Goal: Information Seeking & Learning: Learn about a topic

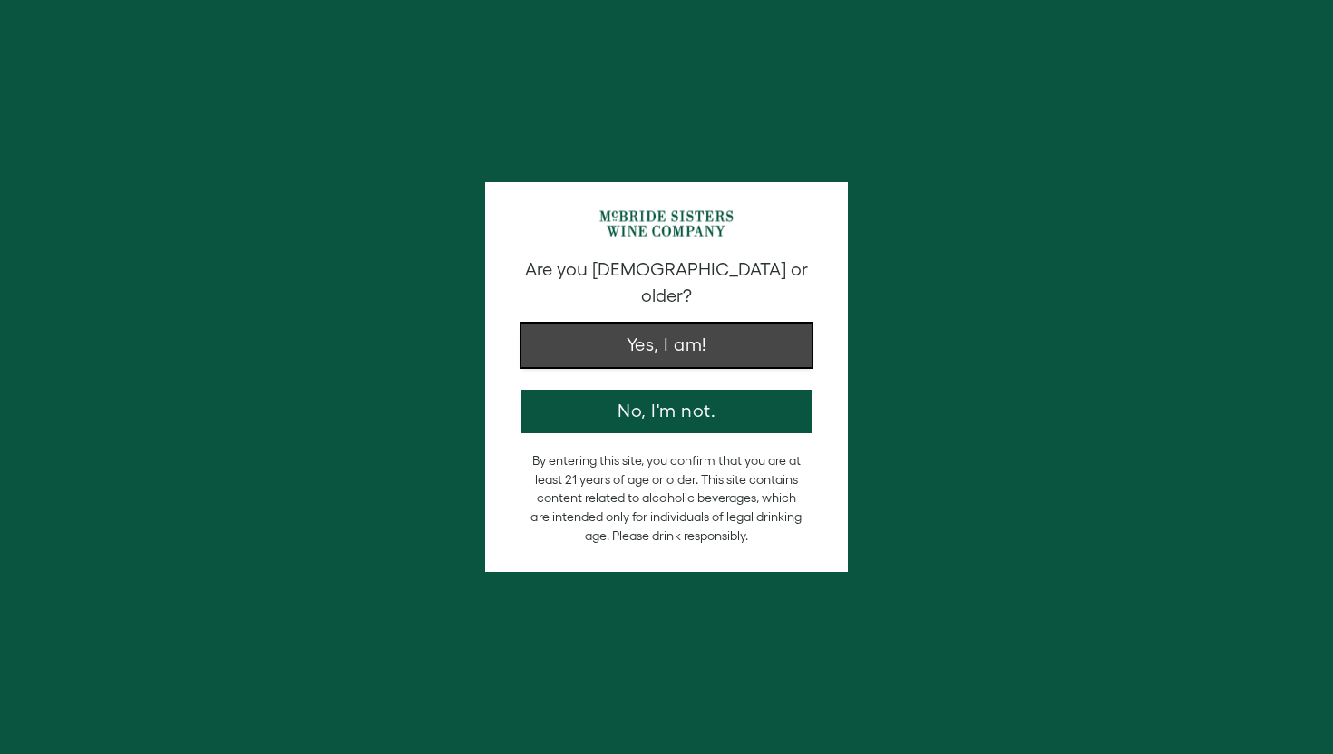
click at [602, 324] on button "Yes, I am!" at bounding box center [666, 346] width 290 height 44
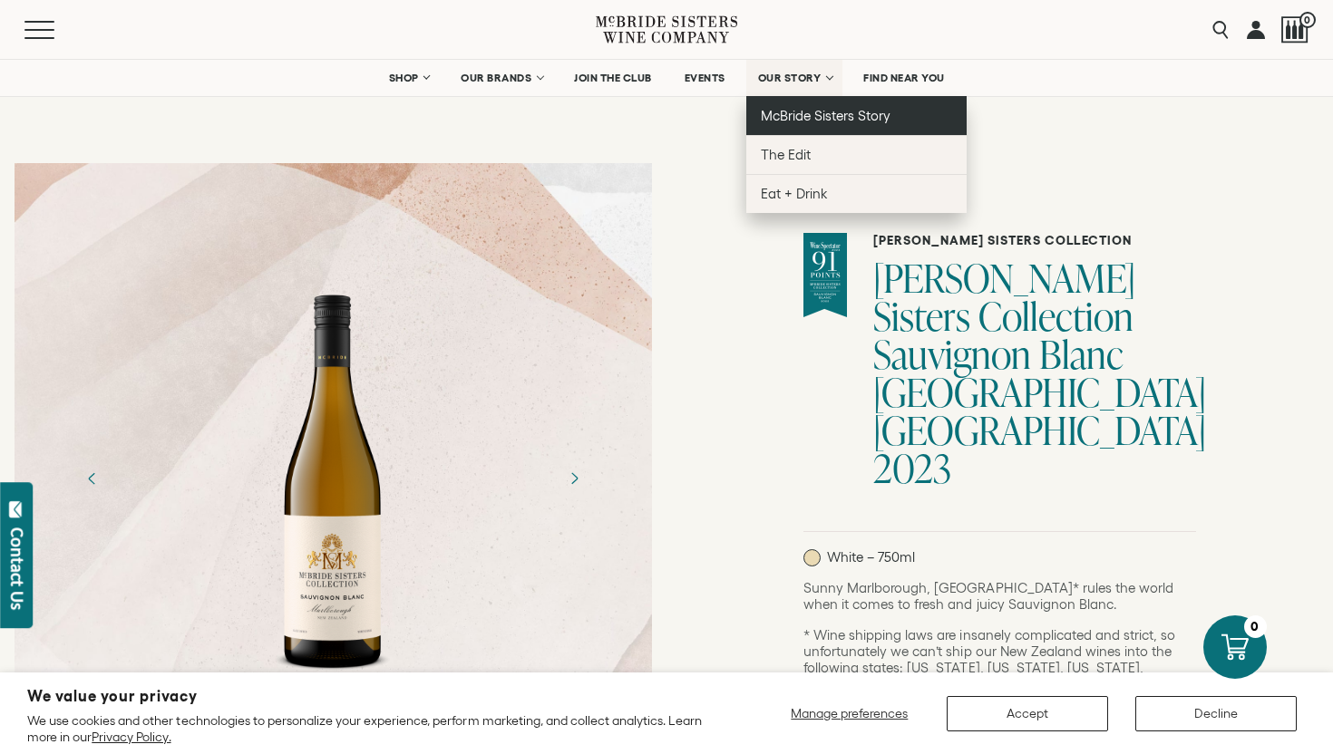
click at [805, 117] on span "McBride Sisters Story" at bounding box center [826, 115] width 130 height 15
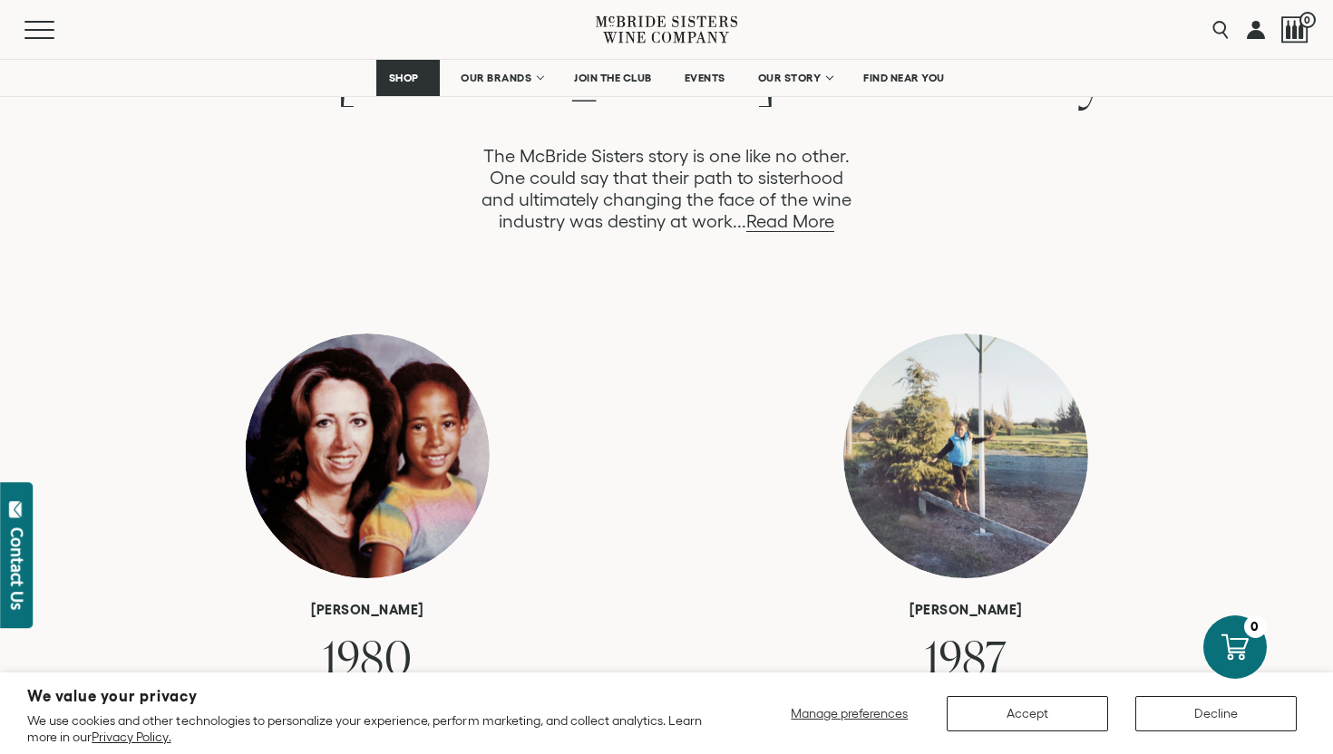
scroll to position [1025, 0]
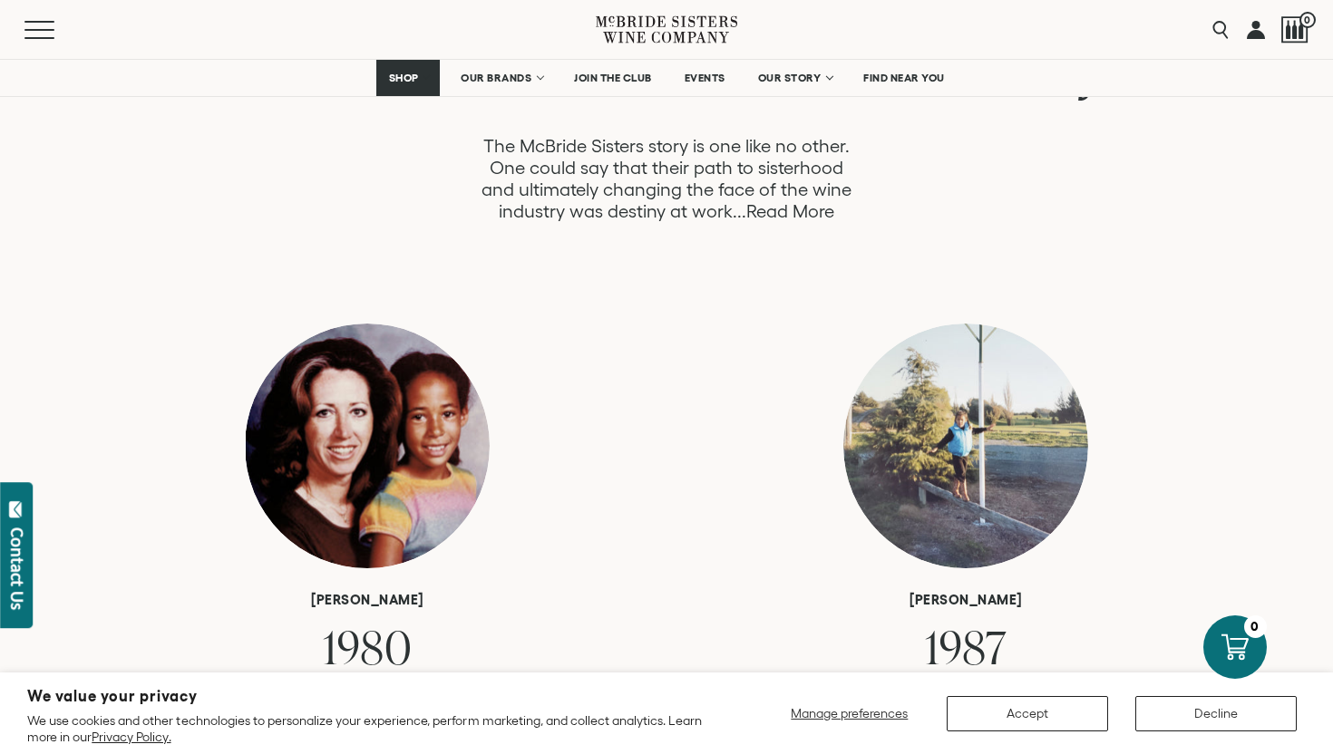
click at [781, 215] on link "Read More" at bounding box center [790, 211] width 88 height 21
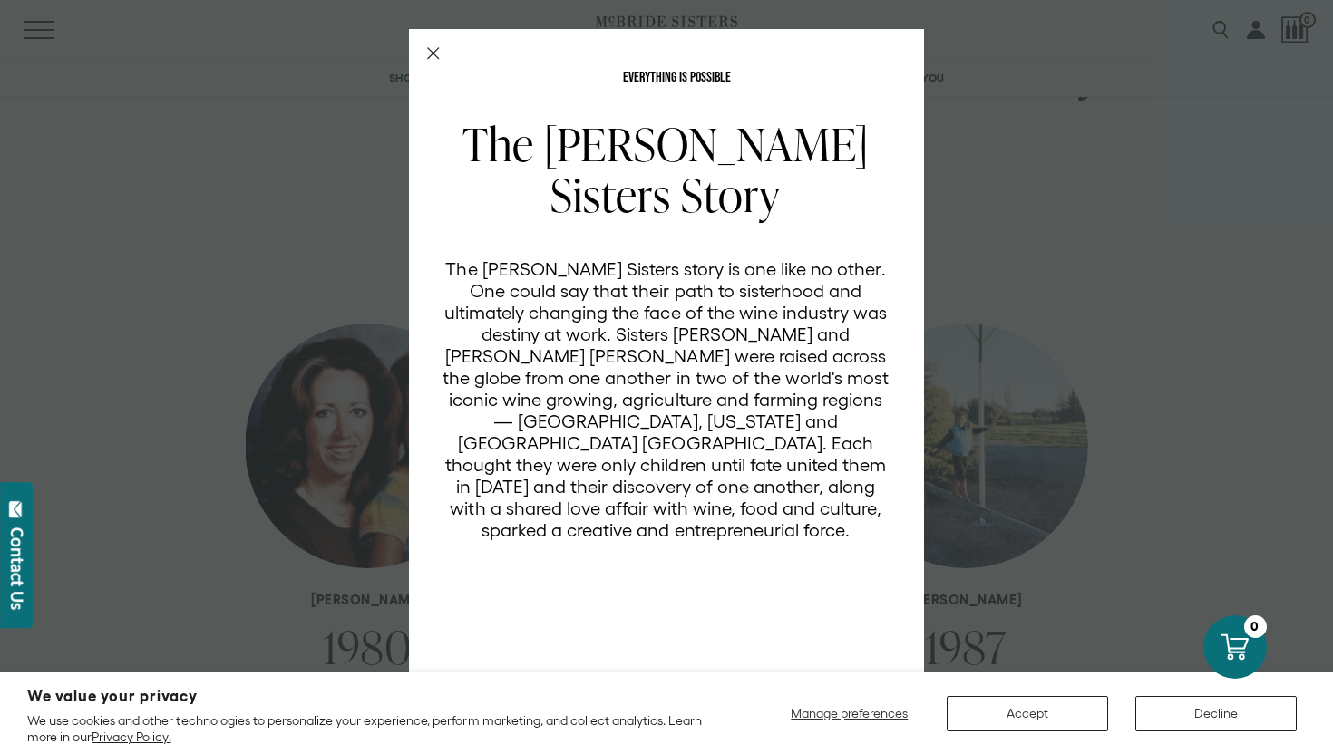
click at [429, 53] on icon "Close Modal" at bounding box center [433, 53] width 13 height 13
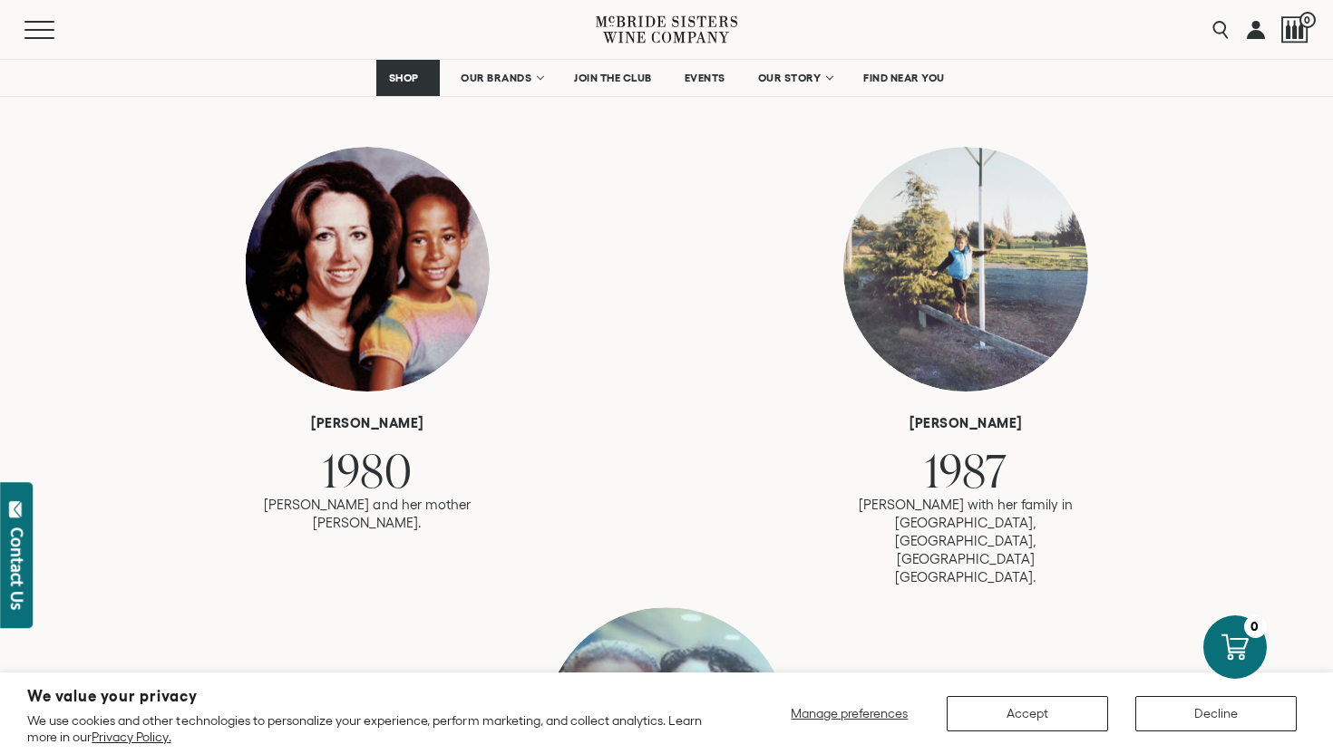
scroll to position [1198, 0]
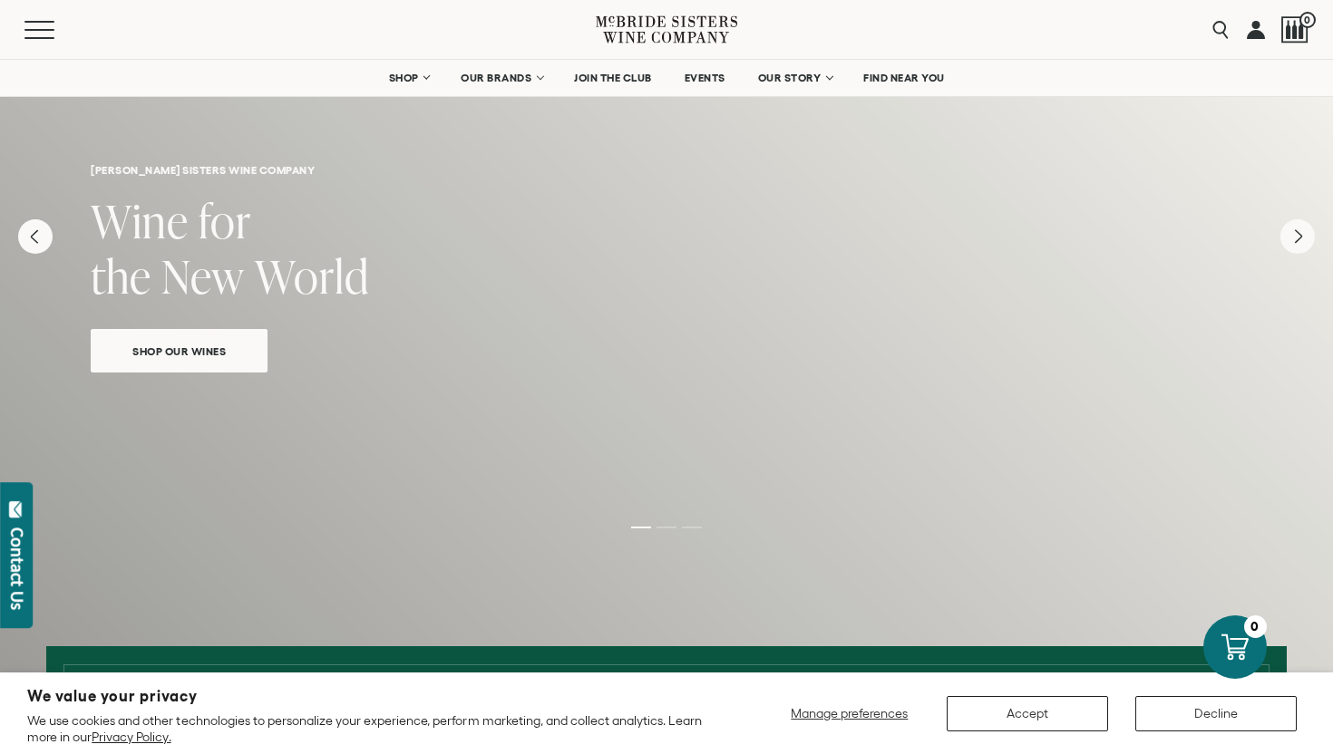
scroll to position [73, 0]
